Goal: Task Accomplishment & Management: Manage account settings

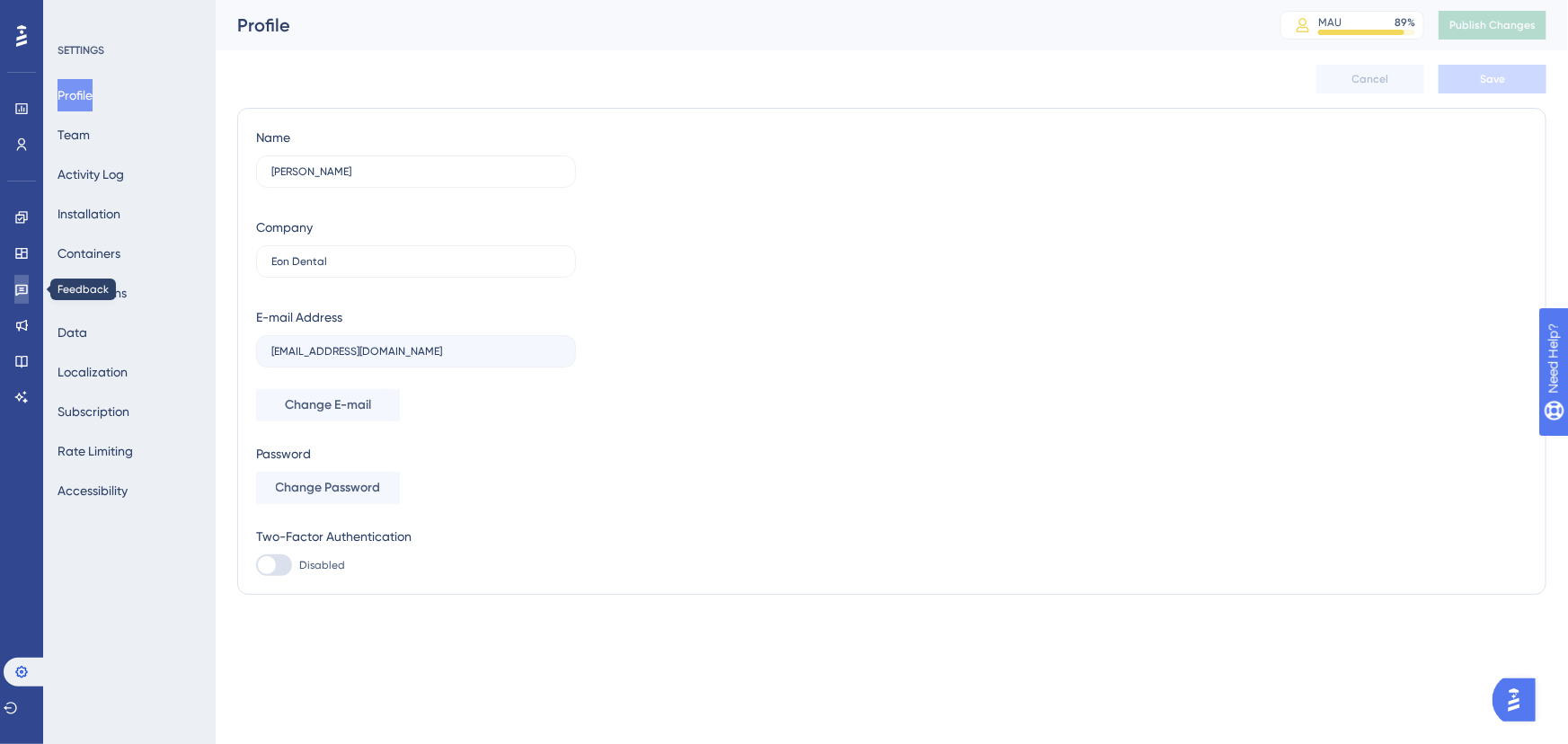
click at [15, 280] on link at bounding box center [22, 289] width 15 height 29
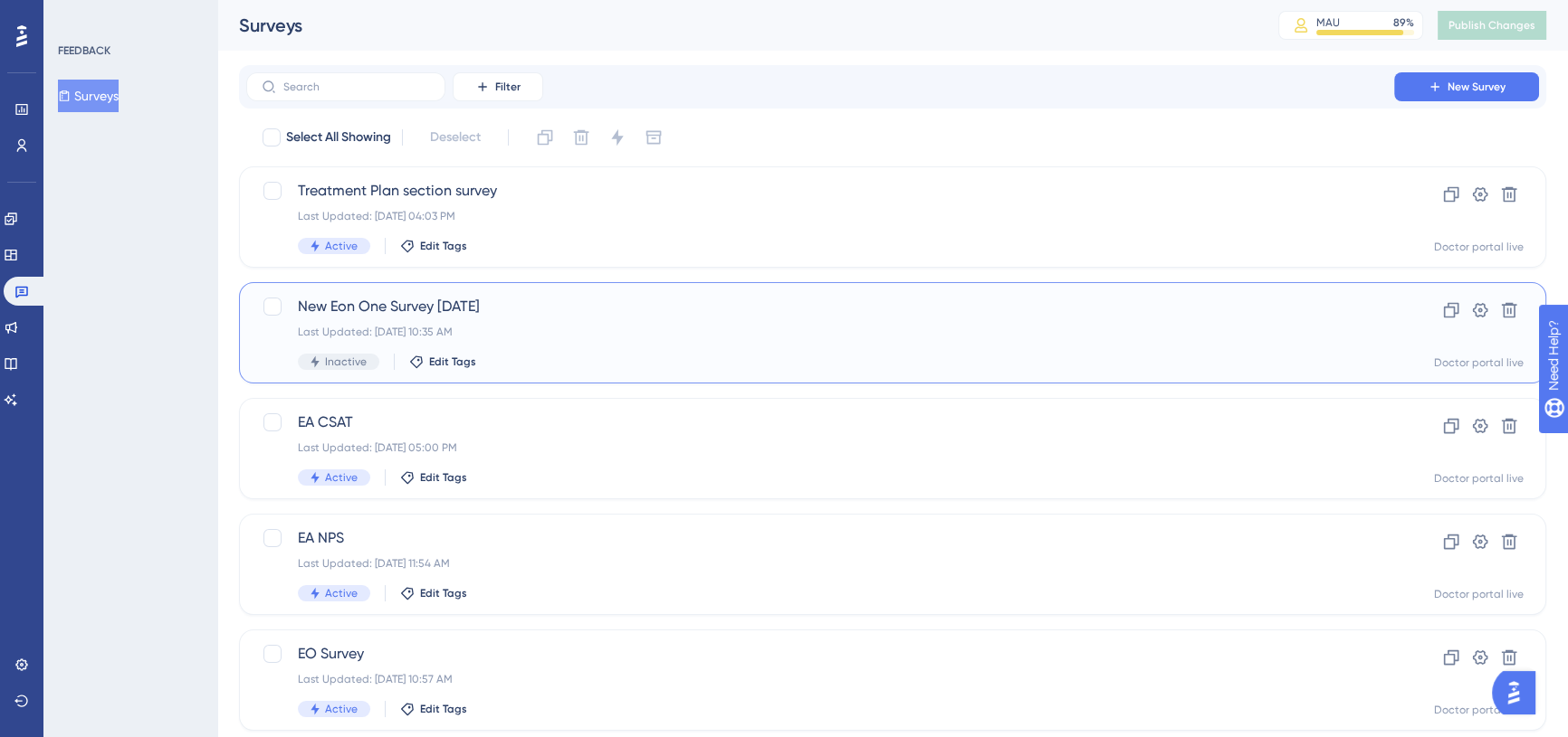
click at [546, 305] on span "New Eon One Survey [DATE]" at bounding box center [819, 306] width 1044 height 21
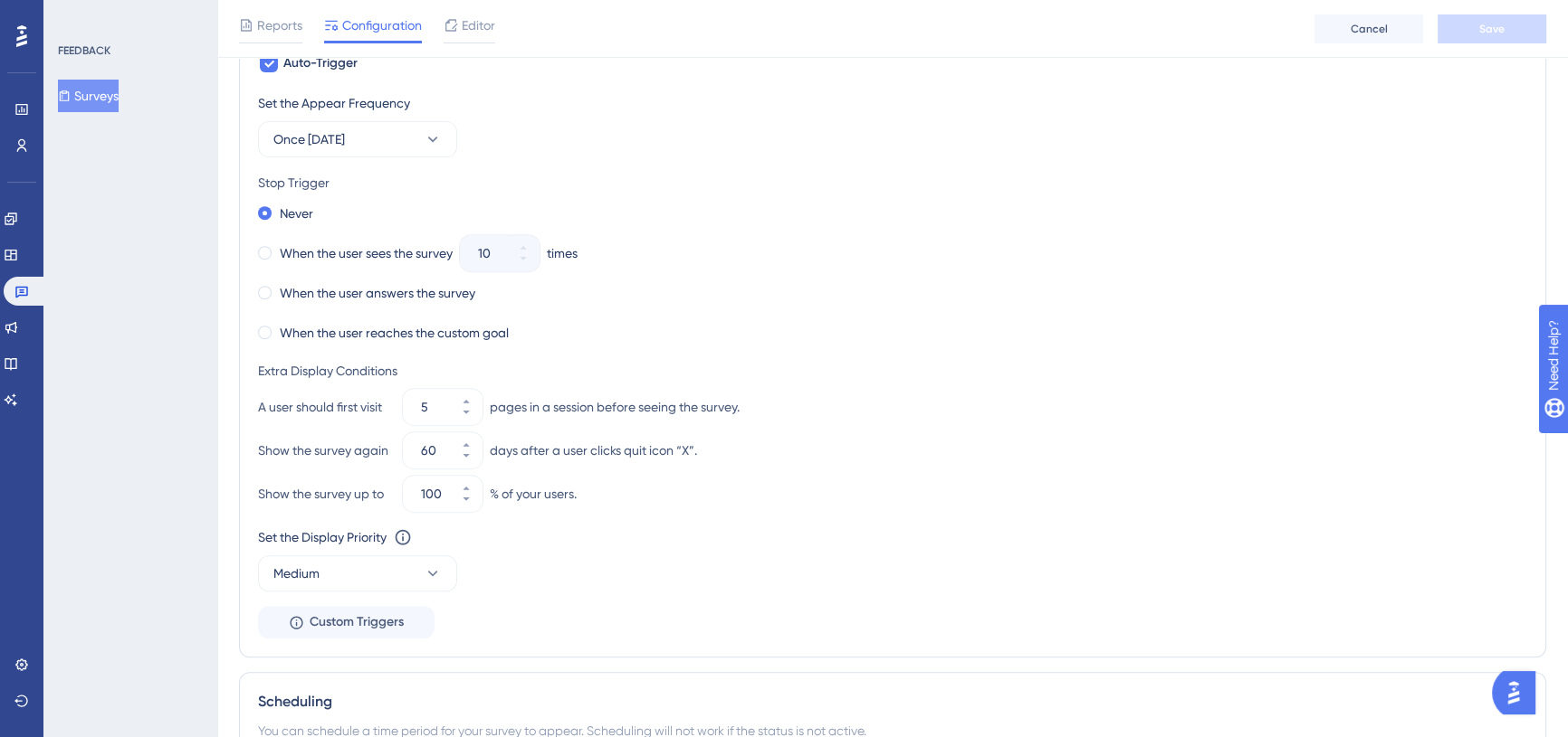
scroll to position [905, 0]
click at [406, 142] on button "Once [DATE]" at bounding box center [358, 136] width 199 height 36
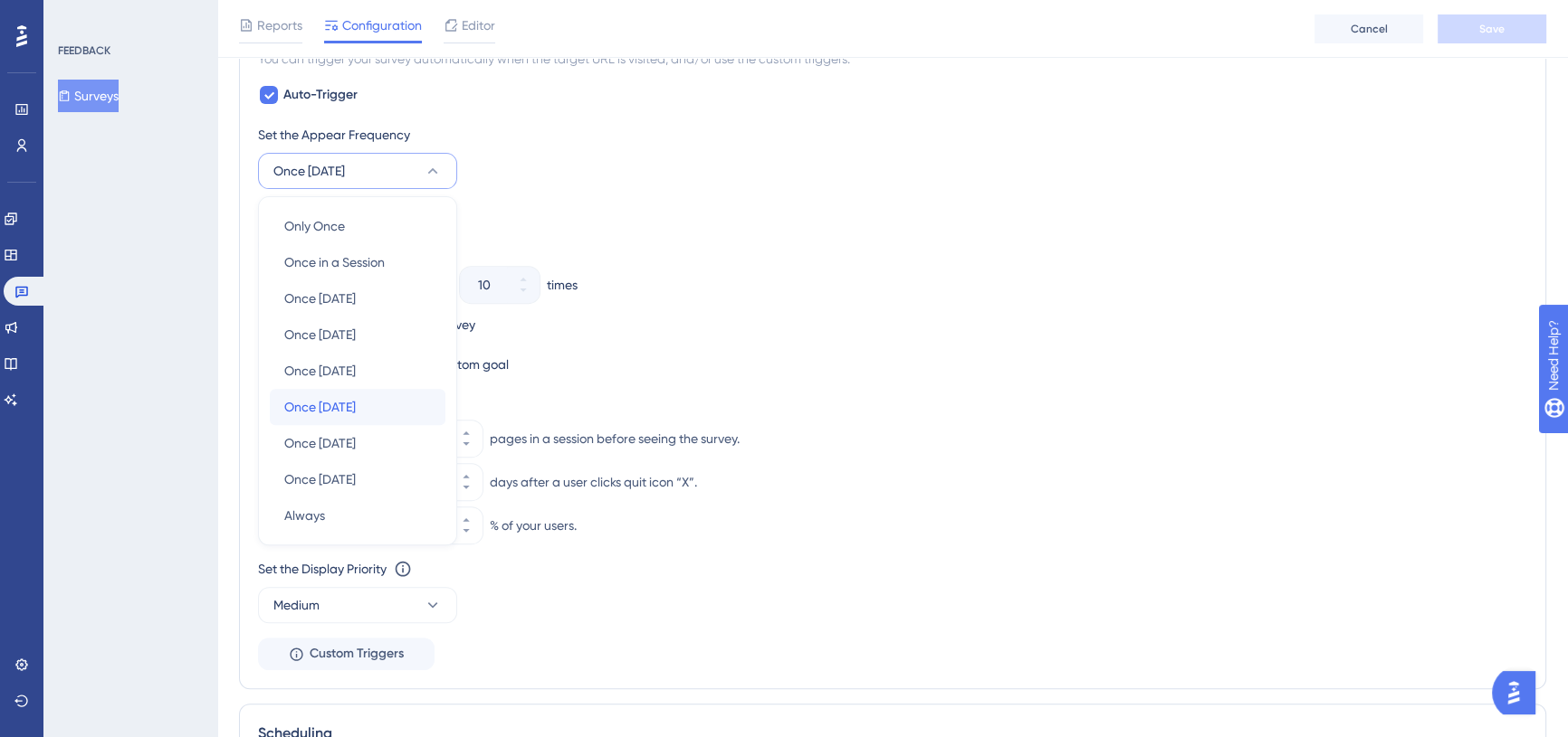
click at [382, 397] on div "Once [DATE] Once [DATE]" at bounding box center [357, 406] width 146 height 36
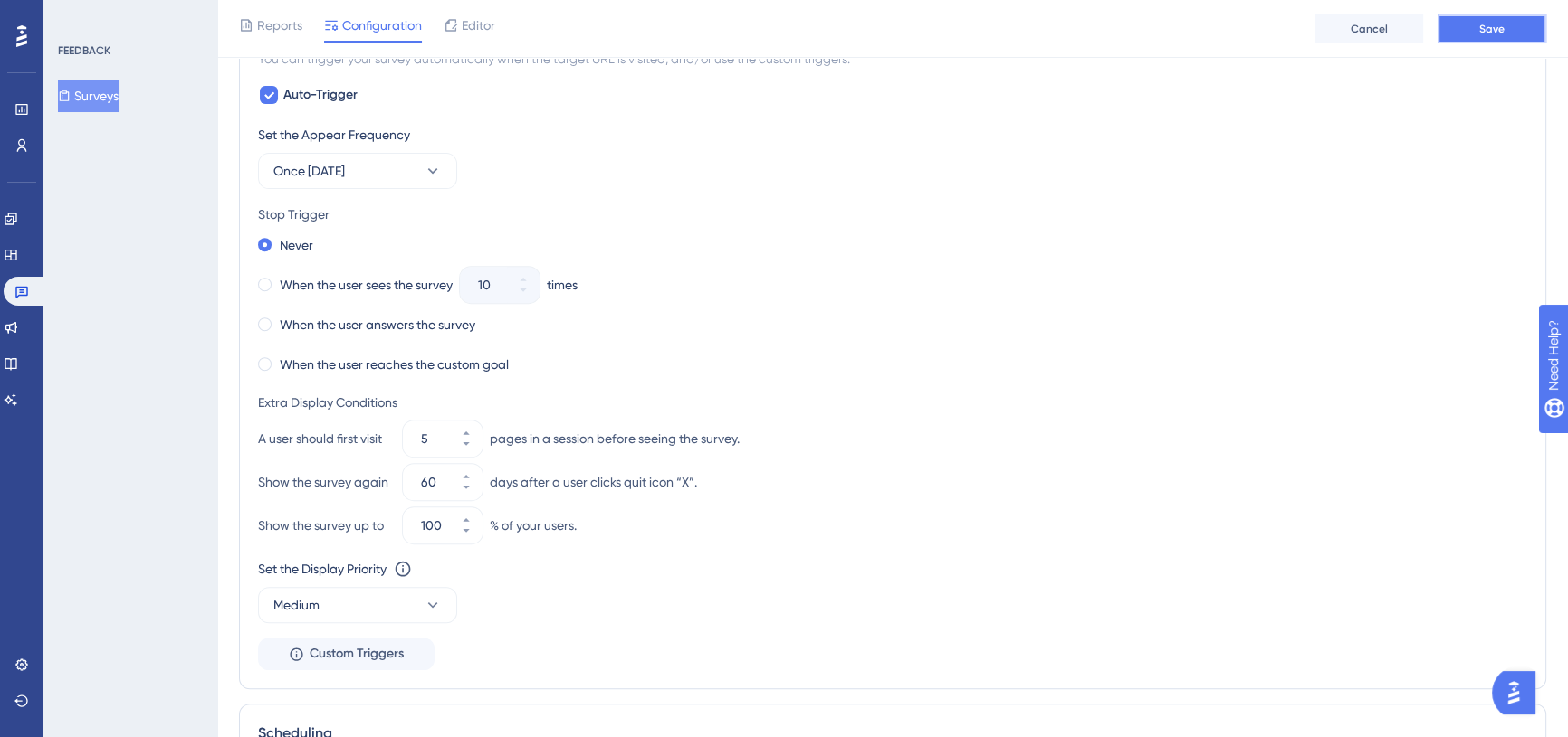
click at [1519, 18] on button "Save" at bounding box center [1492, 29] width 109 height 29
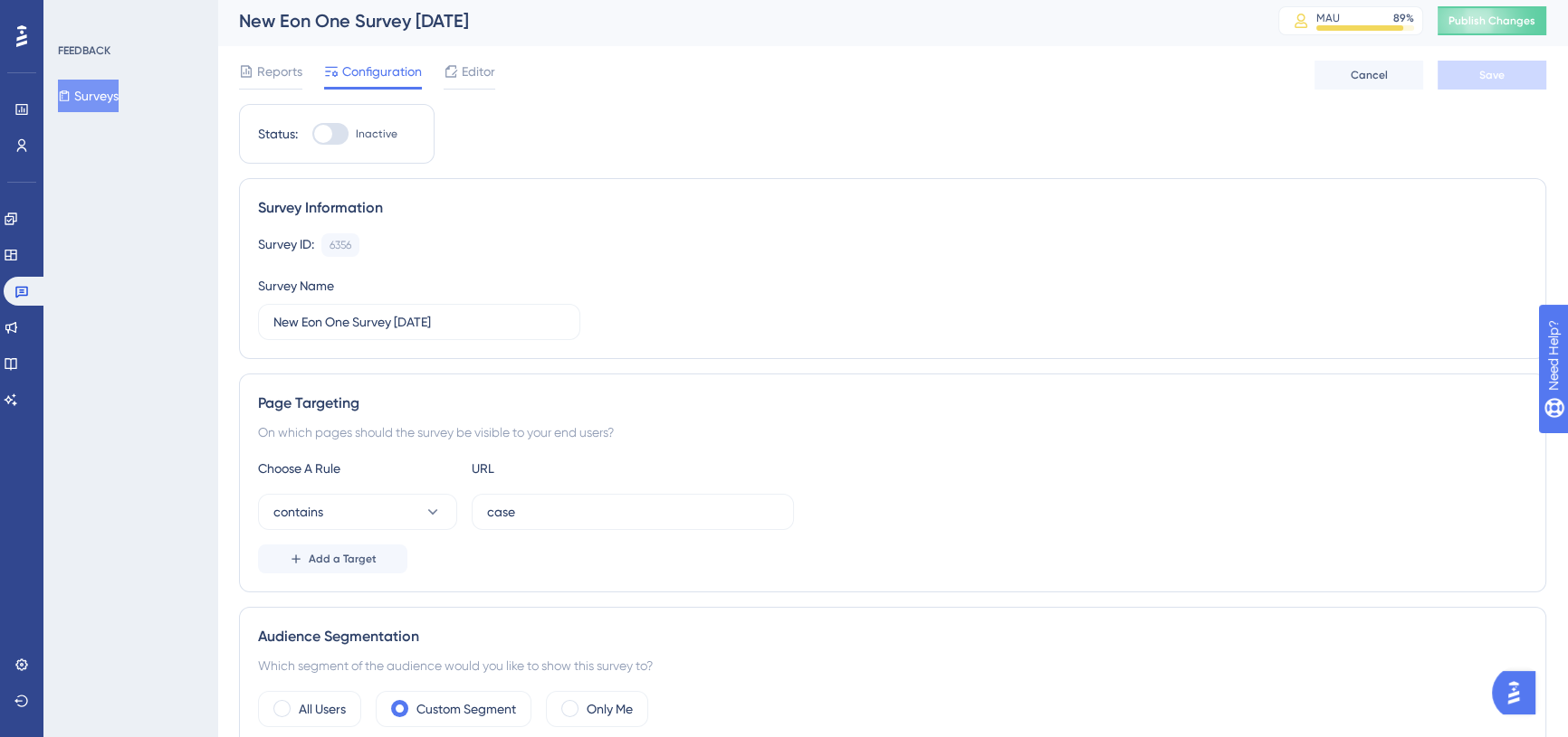
scroll to position [0, 0]
